Goal: Task Accomplishment & Management: Use online tool/utility

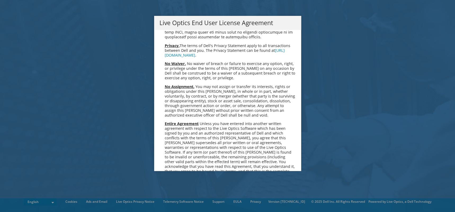
scroll to position [2002, 0]
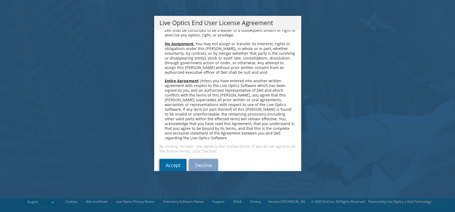
click at [172, 159] on link "Accept" at bounding box center [172, 165] width 27 height 13
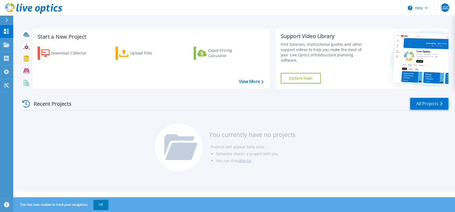
click at [5, 19] on div at bounding box center [9, 20] width 8 height 9
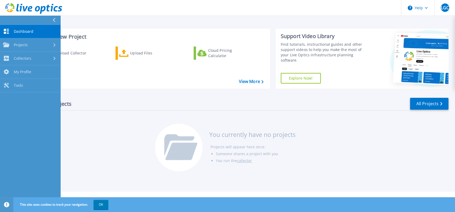
click at [109, 132] on div "Recent Projects All Projects You currently have no projects Projects will appea…" at bounding box center [234, 135] width 428 height 84
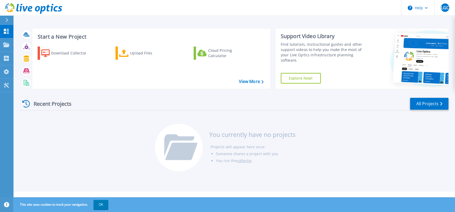
click at [100, 133] on div "Recent Projects All Projects You currently have no projects Projects will appea…" at bounding box center [234, 135] width 428 height 84
click at [137, 55] on div "Upload Files" at bounding box center [151, 53] width 42 height 11
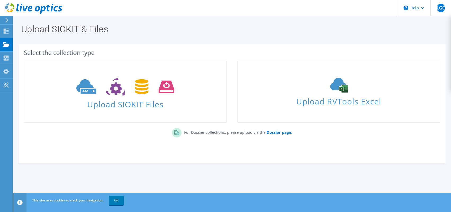
click at [140, 104] on span "Upload SIOKIT Files" at bounding box center [125, 102] width 202 height 11
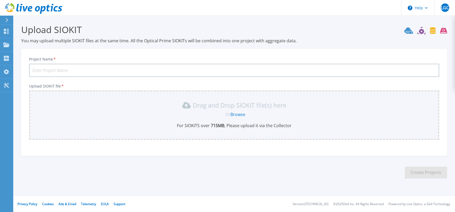
click at [239, 113] on link "Browse" at bounding box center [237, 115] width 15 height 6
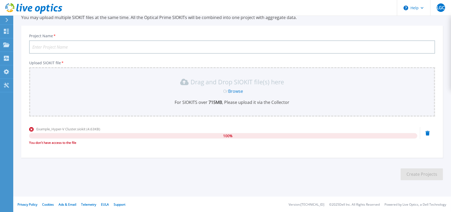
click at [238, 91] on link "Browse" at bounding box center [235, 91] width 15 height 6
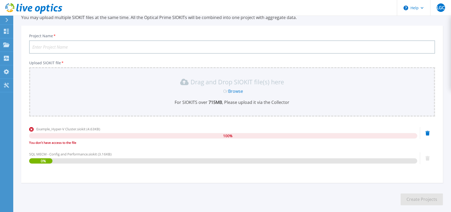
scroll to position [49, 0]
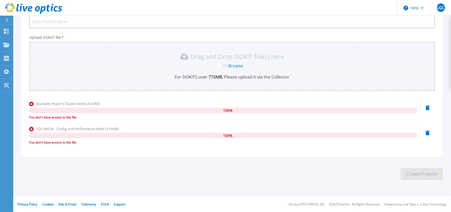
click at [426, 132] on icon at bounding box center [427, 133] width 4 height 5
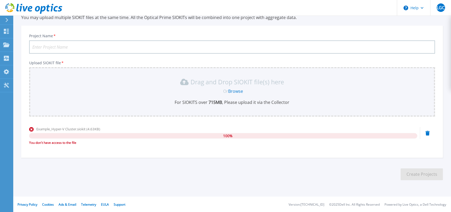
click at [427, 132] on icon at bounding box center [427, 133] width 4 height 5
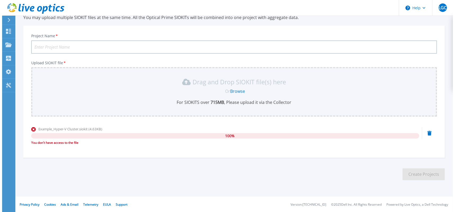
scroll to position [0, 0]
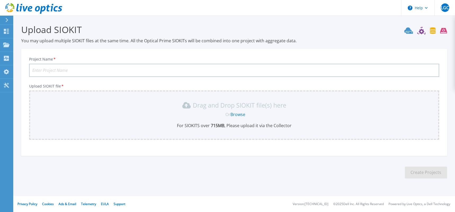
click at [239, 114] on link "Browse" at bounding box center [237, 115] width 15 height 6
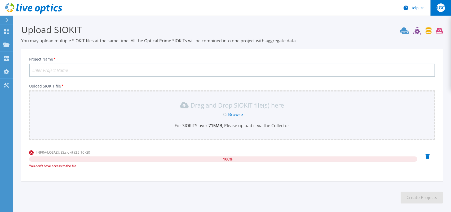
click at [442, 8] on span "LGC" at bounding box center [440, 8] width 8 height 4
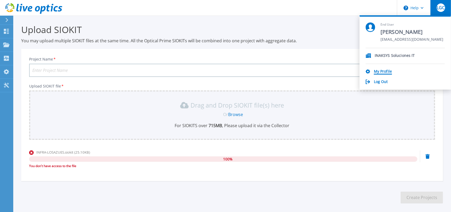
click at [381, 70] on link "My Profile" at bounding box center [383, 71] width 18 height 5
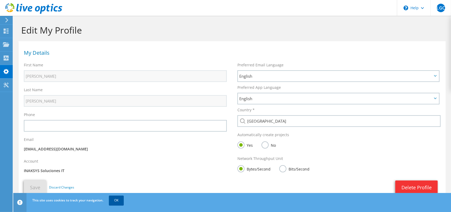
click at [118, 199] on link "OK" at bounding box center [116, 201] width 15 height 10
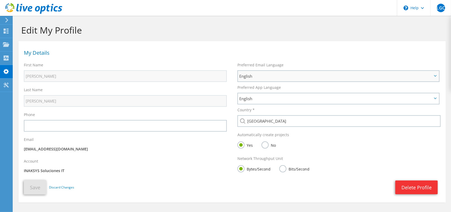
click at [263, 75] on span "English" at bounding box center [335, 76] width 193 height 6
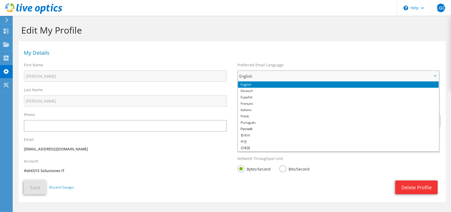
click at [263, 75] on span "English" at bounding box center [335, 76] width 193 height 6
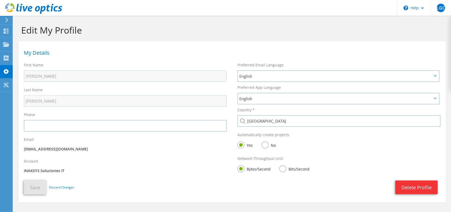
click at [8, 20] on icon at bounding box center [7, 20] width 4 height 5
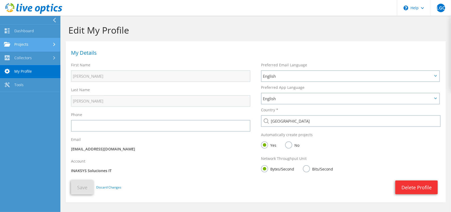
click at [23, 46] on link "Projects" at bounding box center [30, 45] width 60 height 14
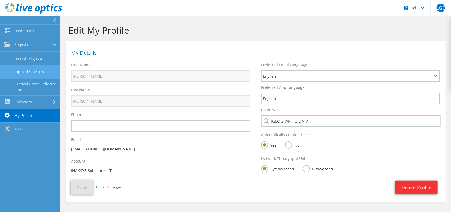
click at [24, 69] on link "Upload SIOKIT & Files" at bounding box center [30, 72] width 60 height 14
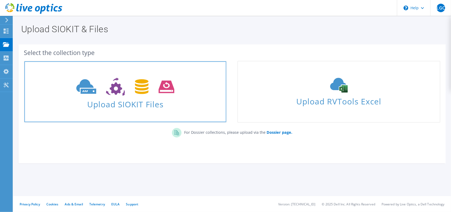
click at [149, 101] on span "Upload SIOKIT Files" at bounding box center [125, 102] width 202 height 11
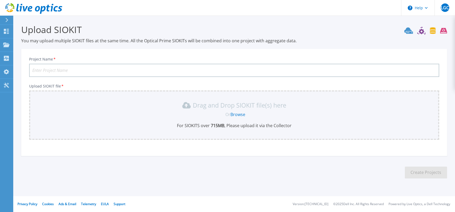
click at [240, 114] on link "Browse" at bounding box center [237, 115] width 15 height 6
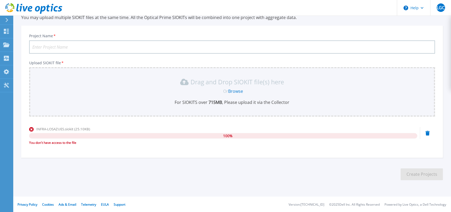
click at [41, 12] on icon at bounding box center [43, 10] width 6 height 8
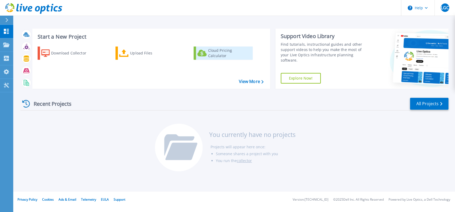
click at [214, 54] on div "Cloud Pricing Calculator" at bounding box center [229, 53] width 42 height 11
click at [8, 19] on icon at bounding box center [6, 20] width 3 height 4
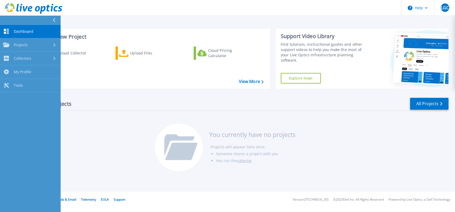
click at [115, 98] on div "Recent Projects All Projects" at bounding box center [234, 103] width 428 height 13
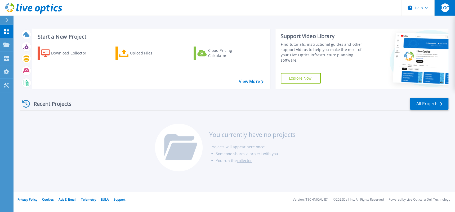
click at [445, 7] on span "LGC" at bounding box center [444, 8] width 8 height 4
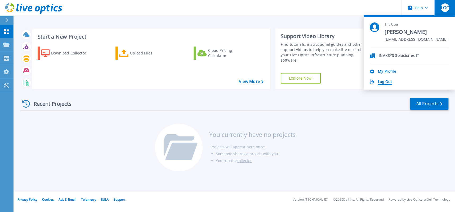
drag, startPoint x: 392, startPoint y: 80, endPoint x: 388, endPoint y: 81, distance: 3.7
click at [392, 80] on div "Log Out" at bounding box center [409, 82] width 79 height 5
click at [386, 81] on link "Log Out" at bounding box center [385, 82] width 14 height 5
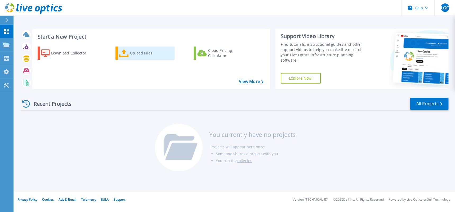
click at [137, 54] on div "Upload Files" at bounding box center [151, 53] width 42 height 11
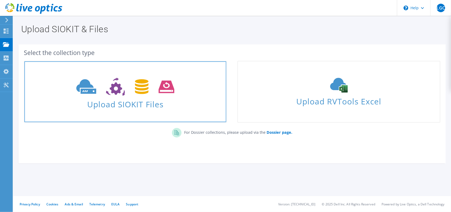
click at [141, 99] on span "Upload SIOKIT Files" at bounding box center [125, 102] width 202 height 11
click at [109, 104] on span "Upload SIOKIT Files" at bounding box center [125, 102] width 202 height 11
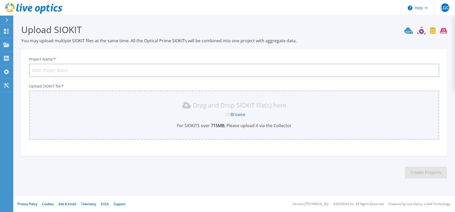
click at [242, 115] on link "Browse" at bounding box center [237, 115] width 15 height 6
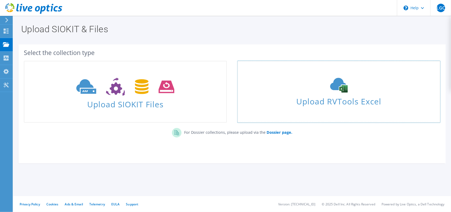
click at [344, 92] on use at bounding box center [338, 85] width 17 height 15
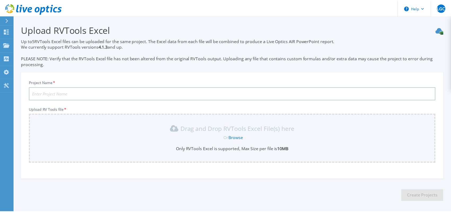
scroll to position [21, 0]
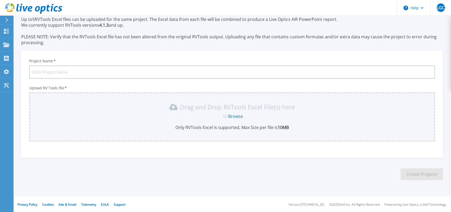
click at [237, 116] on link "Browse" at bounding box center [235, 117] width 15 height 6
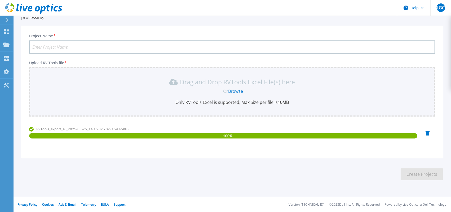
click at [182, 47] on input "Project Name *" at bounding box center [232, 47] width 406 height 13
type input "RVTools"
click at [421, 176] on button "Create Projects" at bounding box center [421, 175] width 42 height 12
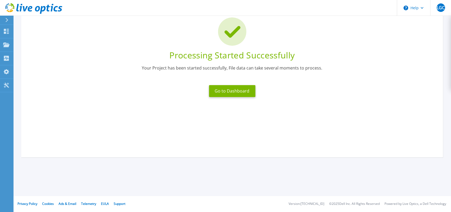
scroll to position [39, 0]
click at [235, 96] on button "Go to Dashboard" at bounding box center [232, 91] width 46 height 12
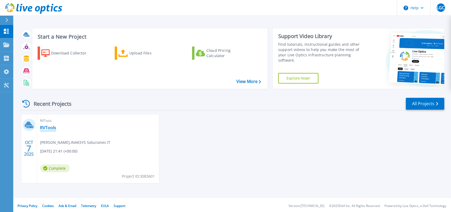
click at [46, 127] on link "RVTools" at bounding box center [48, 127] width 16 height 5
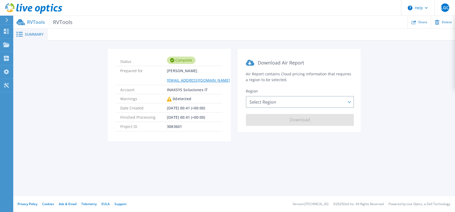
click at [210, 83] on link "[EMAIL_ADDRESS][DOMAIN_NAME]" at bounding box center [198, 80] width 63 height 5
click at [67, 22] on span "RVTools" at bounding box center [60, 22] width 23 height 6
click at [34, 22] on p "RVTools RVTools" at bounding box center [50, 22] width 46 height 6
click at [32, 33] on span "Summary" at bounding box center [34, 35] width 19 height 4
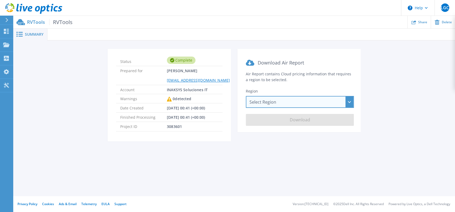
click at [300, 105] on div "Select Region Asia Pacific (Hong Kong) Asia Pacific (Mumbai) Asia Pacific (Seou…" at bounding box center [300, 102] width 108 height 12
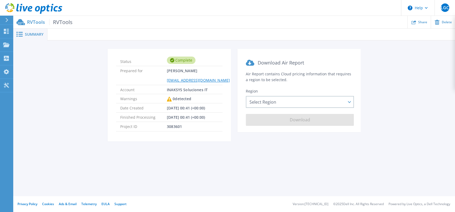
click at [303, 83] on section "Download Air Report Air Report contains Cloud pricing information that requires…" at bounding box center [298, 90] width 123 height 83
click at [31, 34] on span "Summary" at bounding box center [34, 35] width 19 height 4
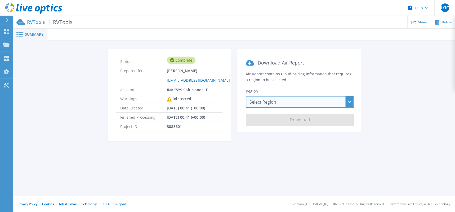
click at [269, 102] on div "Select Region Asia Pacific (Hong Kong) Asia Pacific (Mumbai) Asia Pacific (Seou…" at bounding box center [300, 102] width 108 height 12
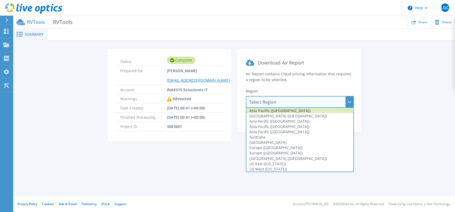
click at [266, 109] on div "Asia Pacific (Hong Kong)" at bounding box center [299, 110] width 107 height 5
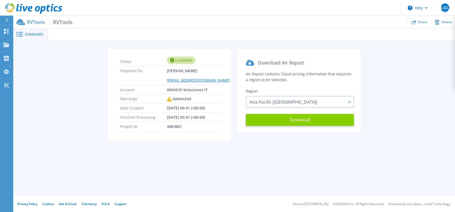
click at [285, 120] on button "Download" at bounding box center [300, 120] width 108 height 12
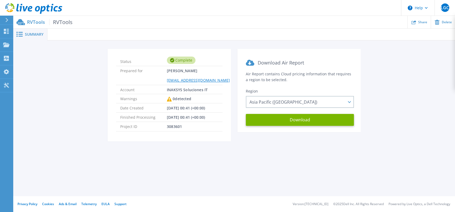
click at [35, 12] on icon at bounding box center [33, 8] width 57 height 11
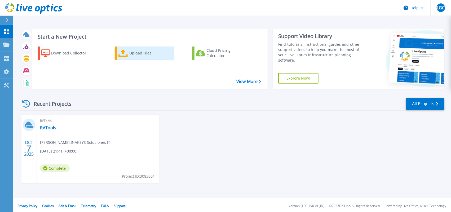
click at [134, 51] on div "Upload Files" at bounding box center [150, 53] width 42 height 11
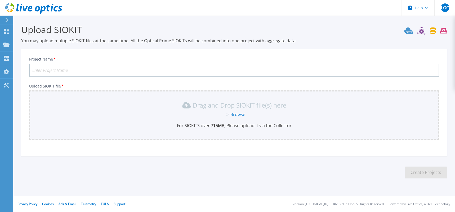
click at [237, 114] on link "Browse" at bounding box center [237, 115] width 15 height 6
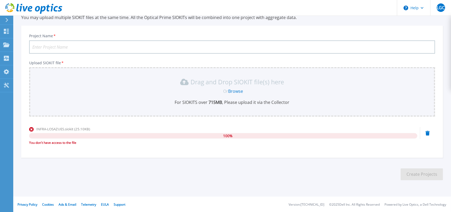
click at [230, 91] on link "Browse" at bounding box center [235, 91] width 15 height 6
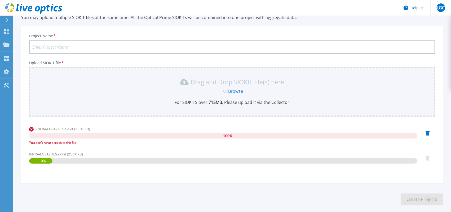
scroll to position [49, 0]
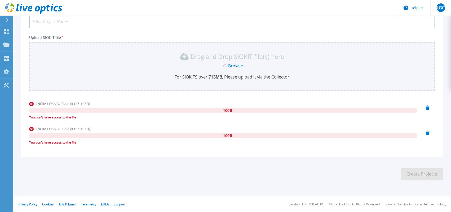
click at [425, 107] on div "INFRA-LOSAZUES.siokit (25.10KB) 100 % You don't have access to the file" at bounding box center [232, 112] width 406 height 23
click at [427, 109] on icon at bounding box center [427, 108] width 4 height 5
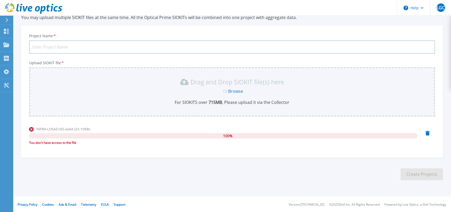
click at [428, 133] on icon at bounding box center [427, 133] width 4 height 5
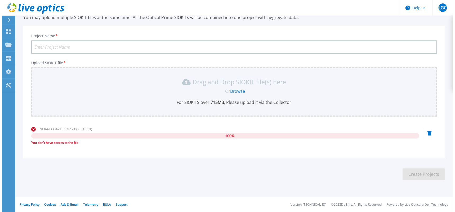
scroll to position [0, 0]
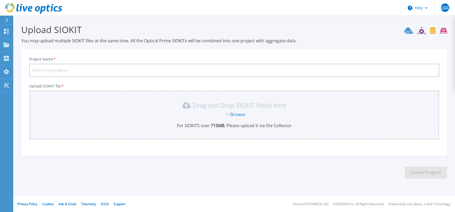
click at [142, 69] on input "Project Name *" at bounding box center [234, 70] width 410 height 13
click at [65, 165] on section "Upload SIOKIT You may upload multiple SIOKIT files at the same time. All the Op…" at bounding box center [234, 103] width 442 height 175
click at [5, 18] on div at bounding box center [9, 20] width 8 height 9
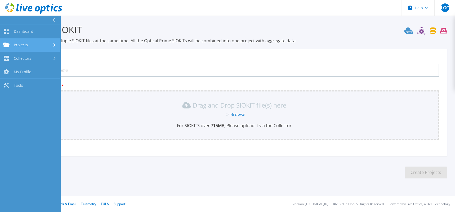
click at [36, 44] on div "Projects" at bounding box center [30, 45] width 54 height 5
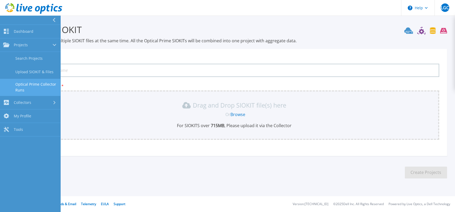
click at [29, 87] on link "Optical Prime Collector Runs" at bounding box center [30, 87] width 60 height 17
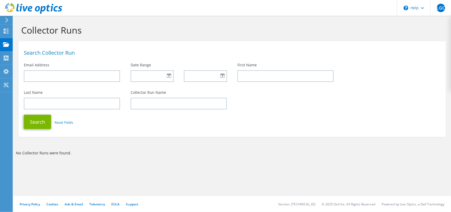
click at [5, 20] on icon at bounding box center [7, 20] width 4 height 5
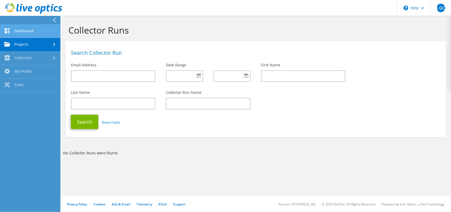
click at [32, 29] on link "Dashboard" at bounding box center [30, 32] width 60 height 14
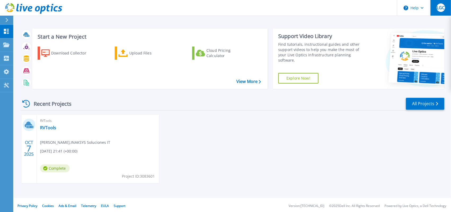
click at [441, 6] on span "LGC" at bounding box center [440, 8] width 8 height 4
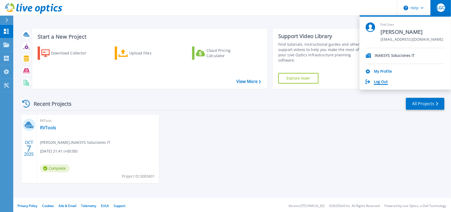
click at [381, 82] on link "Log Out" at bounding box center [381, 82] width 14 height 5
